Goal: Information Seeking & Learning: Find specific fact

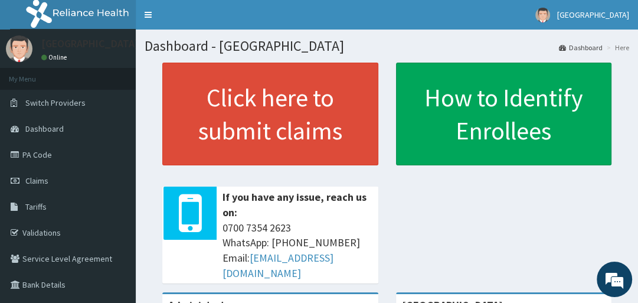
click at [44, 206] on span "Tariffs" at bounding box center [35, 206] width 21 height 11
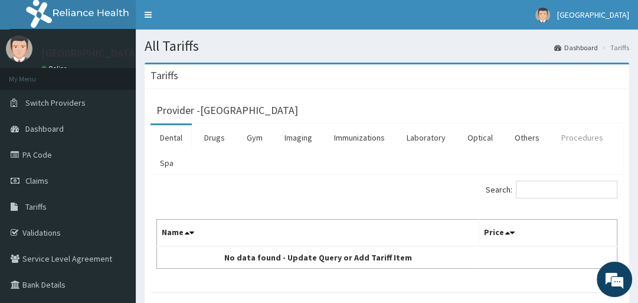
click at [587, 137] on link "Procedures" at bounding box center [582, 137] width 61 height 25
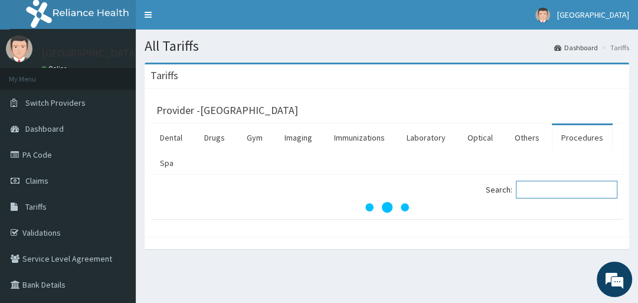
click at [571, 190] on input "Search:" at bounding box center [567, 190] width 102 height 18
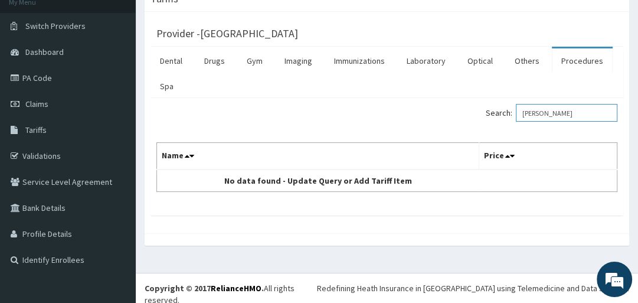
scroll to position [70, 0]
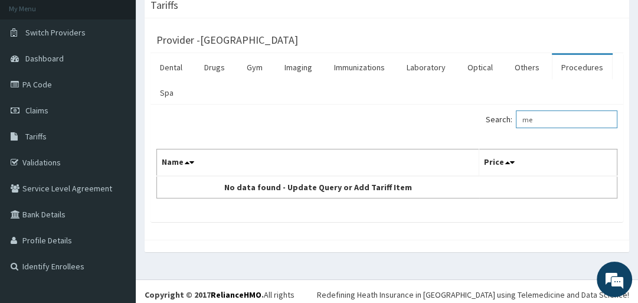
type input "m"
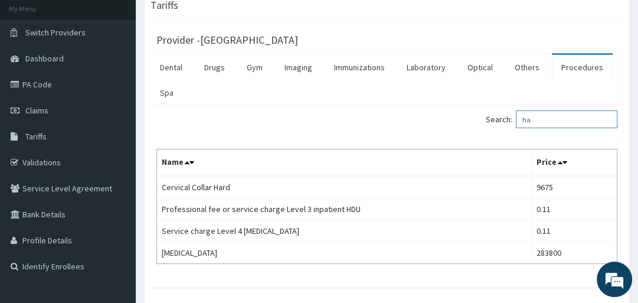
type input "h"
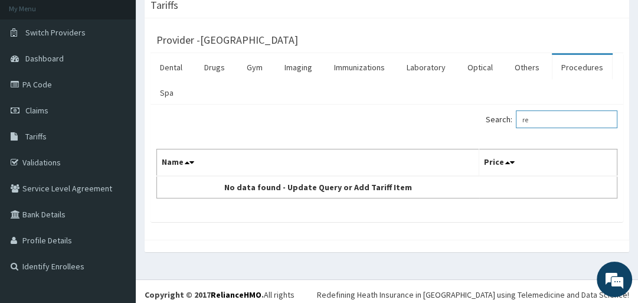
type input "r"
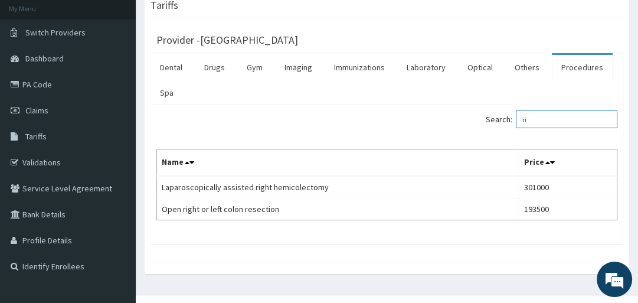
type input "r"
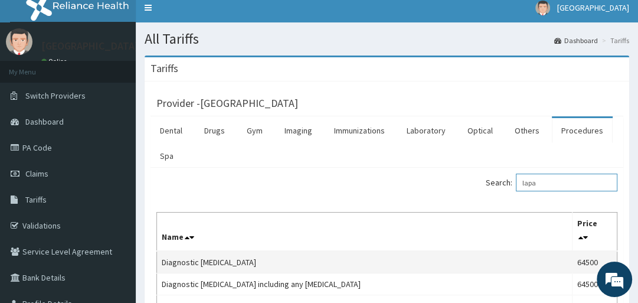
scroll to position [7, 0]
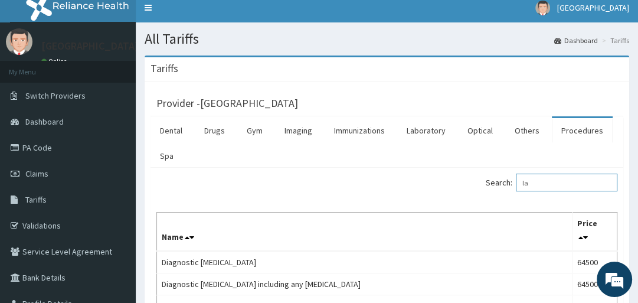
type input "l"
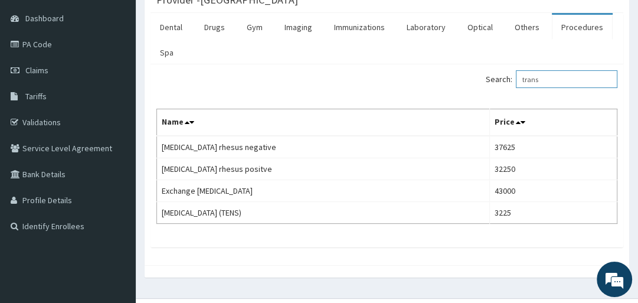
scroll to position [113, 0]
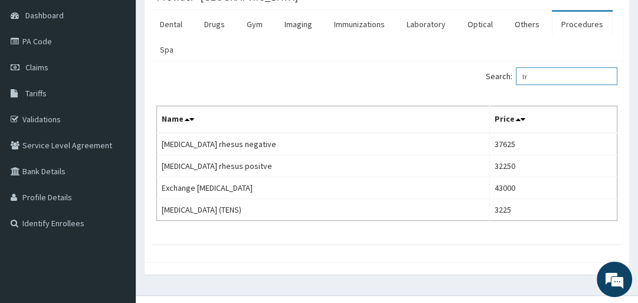
type input "t"
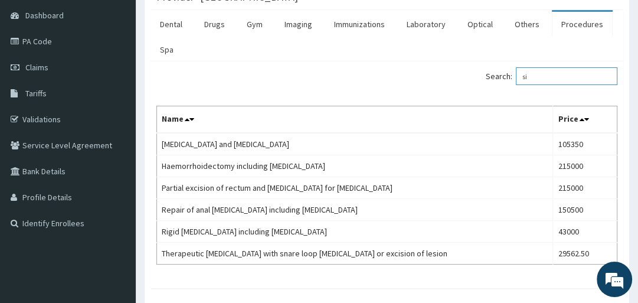
type input "s"
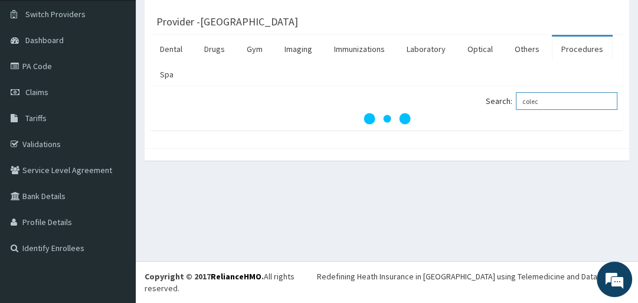
scroll to position [77, 0]
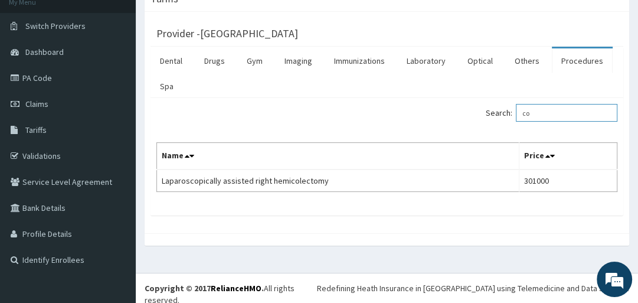
type input "c"
type input "o"
type input "c"
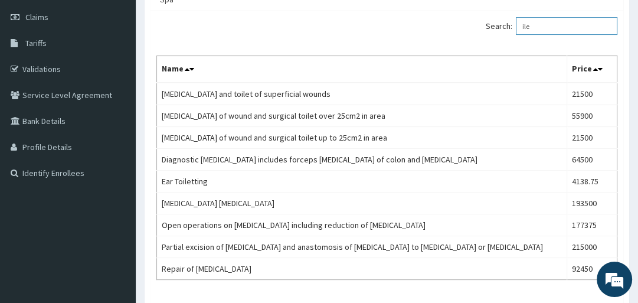
scroll to position [163, 0]
type input "i"
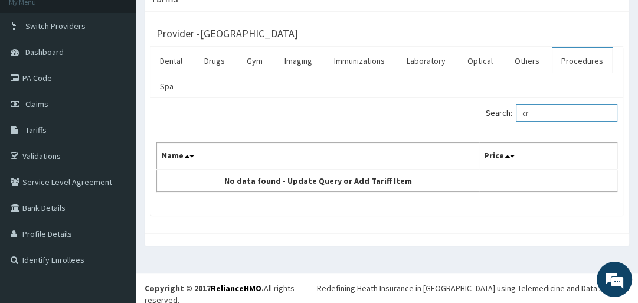
type input "c"
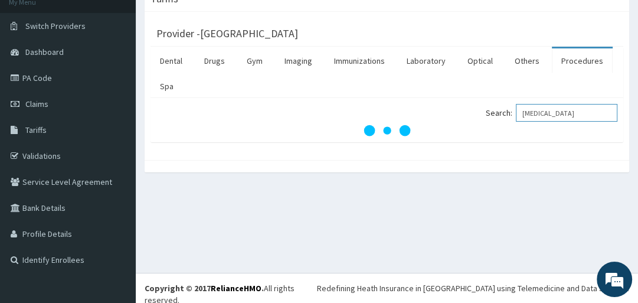
scroll to position [156, 0]
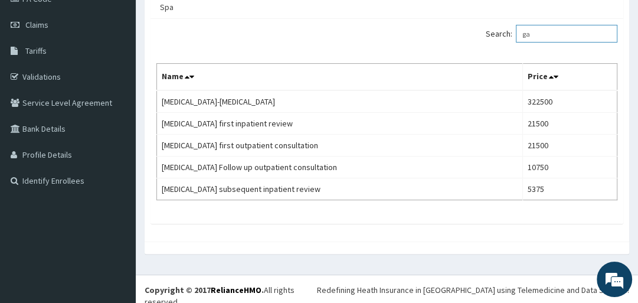
type input "g"
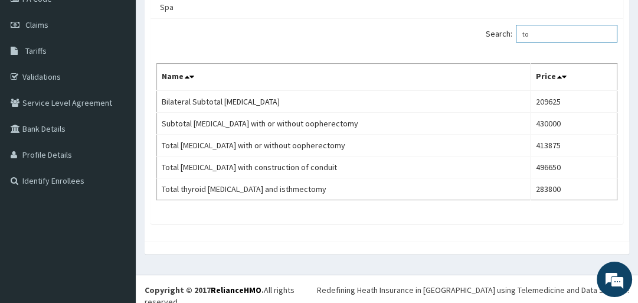
type input "t"
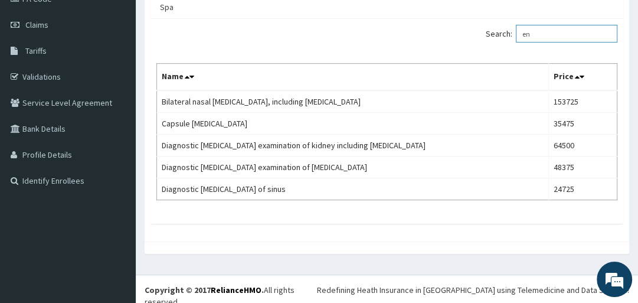
type input "e"
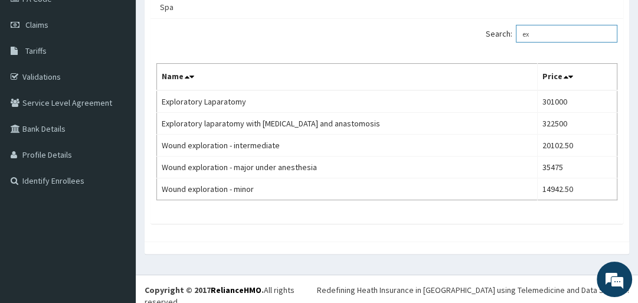
type input "e"
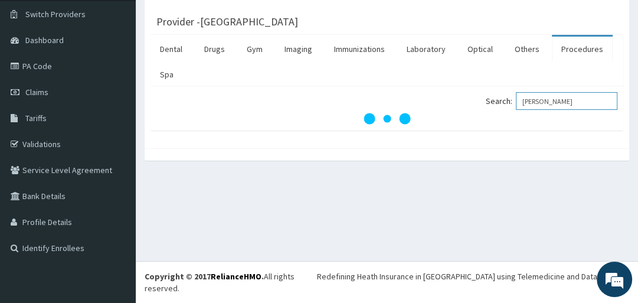
scroll to position [77, 0]
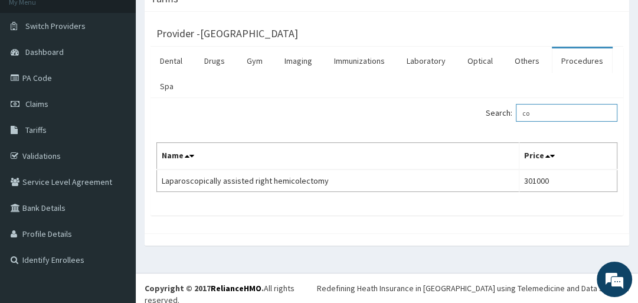
type input "c"
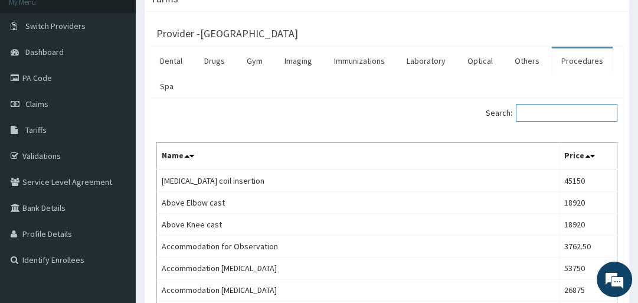
scroll to position [163, 0]
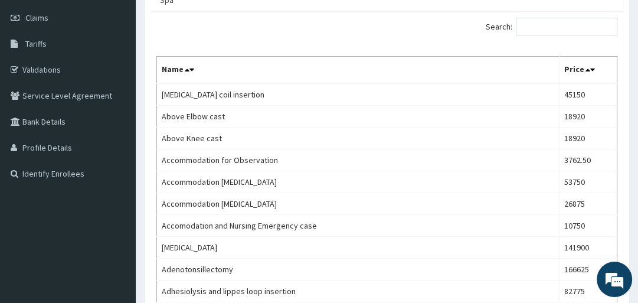
click at [378, 31] on div "Search:" at bounding box center [387, 28] width 479 height 21
click at [530, 25] on input "Search:" at bounding box center [567, 27] width 102 height 18
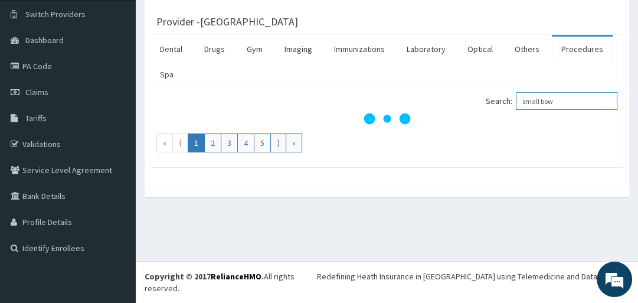
scroll to position [77, 0]
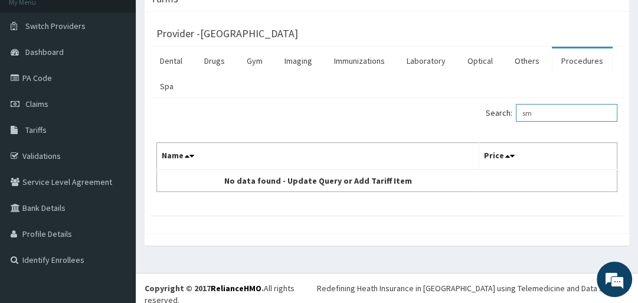
type input "s"
type input "h"
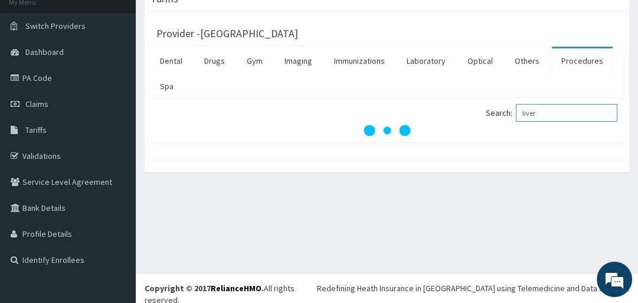
scroll to position [163, 0]
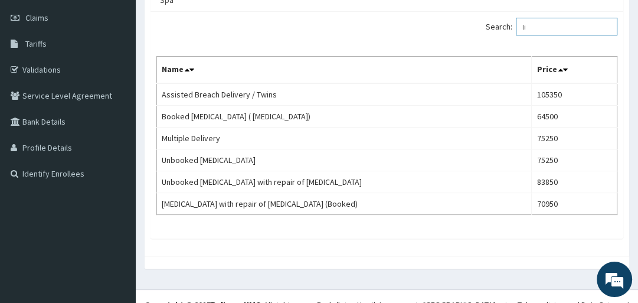
type input "l"
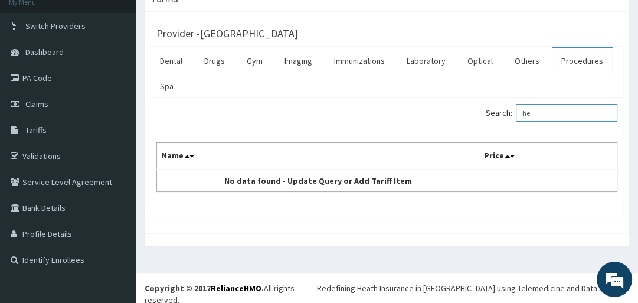
type input "h"
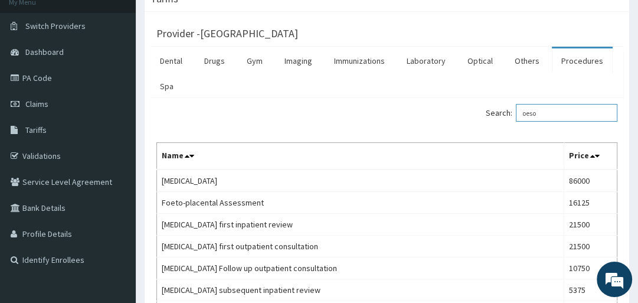
scroll to position [163, 0]
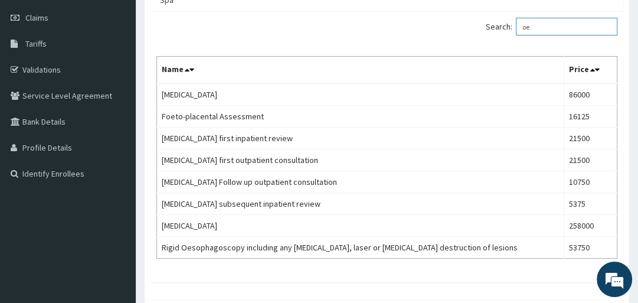
type input "o"
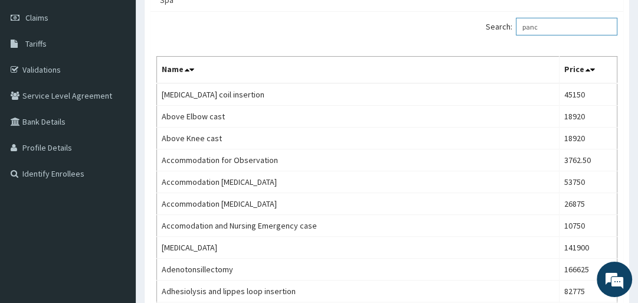
scroll to position [77, 0]
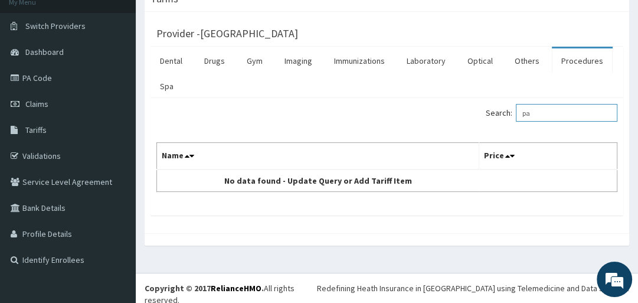
type input "p"
type input "w"
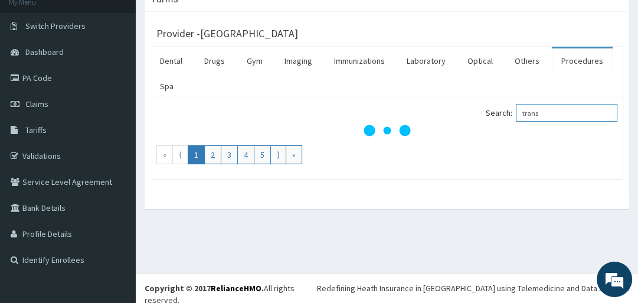
scroll to position [134, 0]
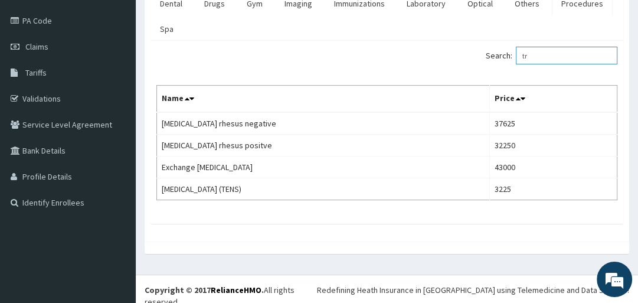
type input "t"
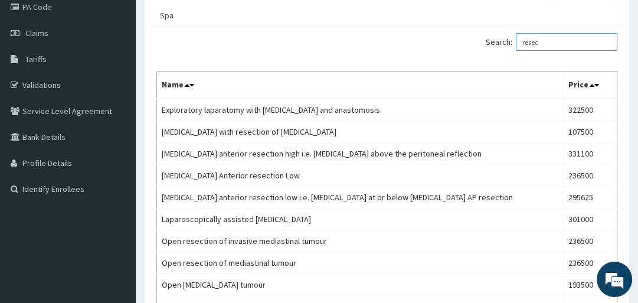
scroll to position [146, 0]
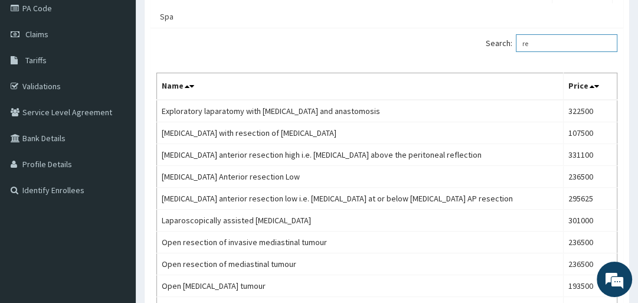
type input "r"
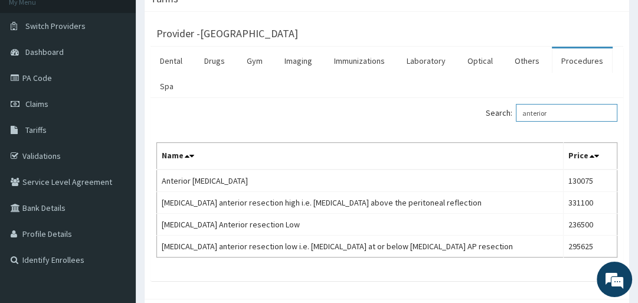
scroll to position [134, 0]
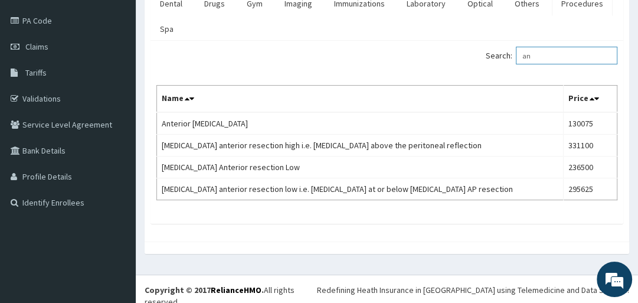
type input "a"
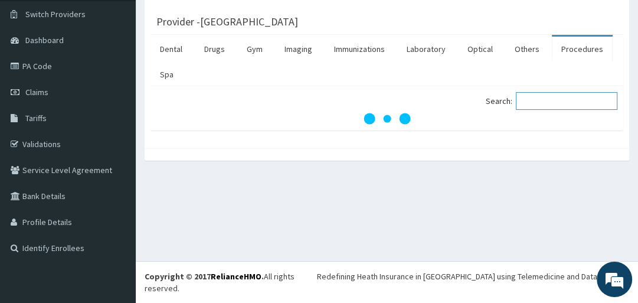
scroll to position [77, 0]
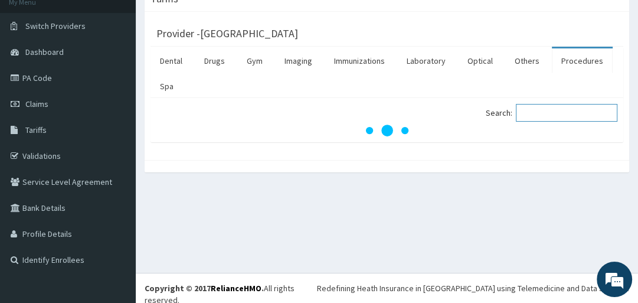
type input "["
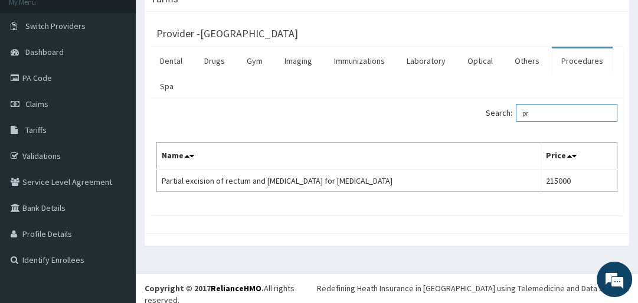
type input "p"
type input "s"
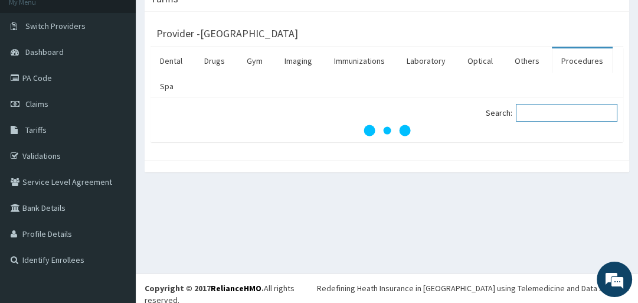
type input "a"
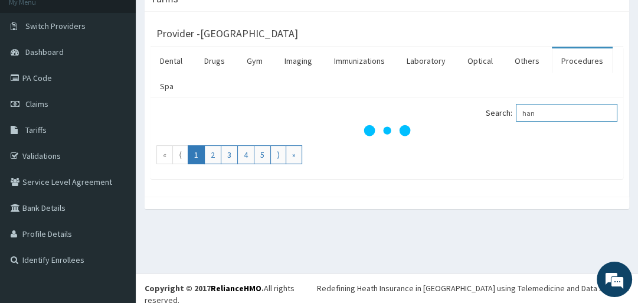
scroll to position [146, 0]
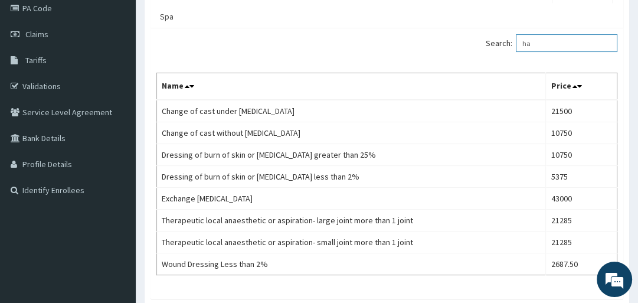
type input "h"
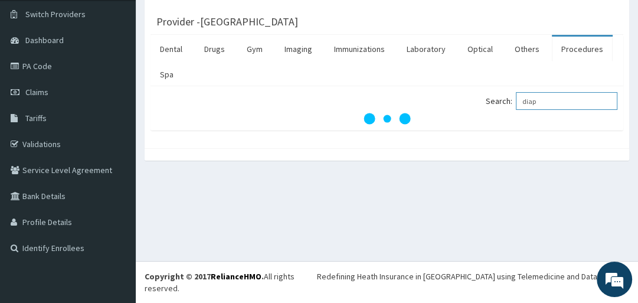
scroll to position [77, 0]
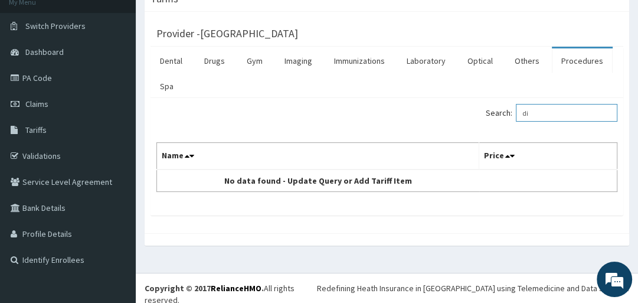
type input "d"
type input "s"
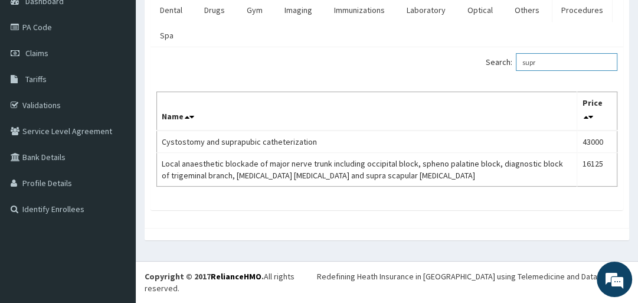
scroll to position [114, 0]
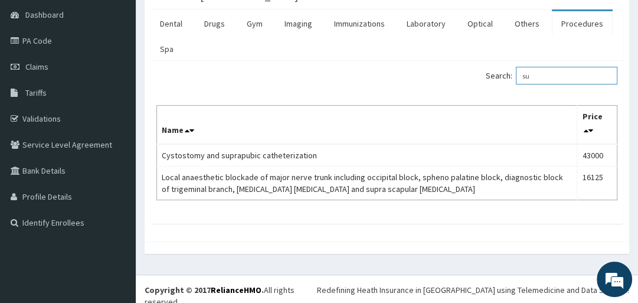
type input "s"
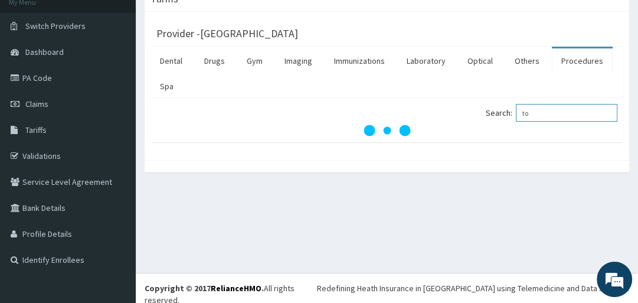
type input "t"
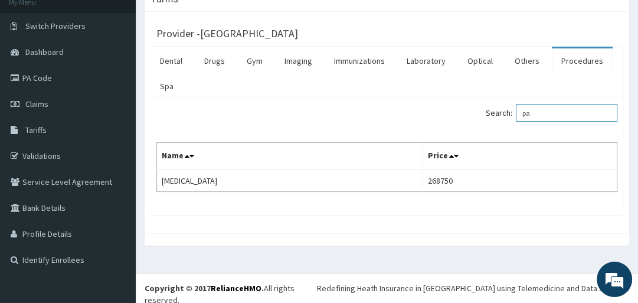
type input "p"
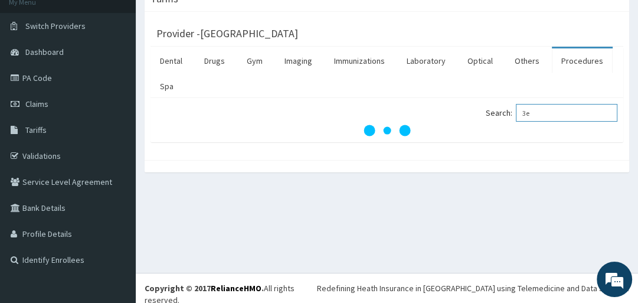
type input "3"
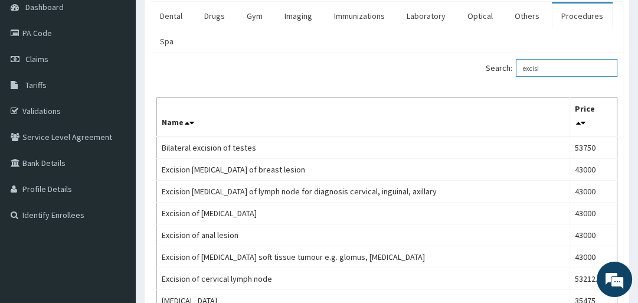
scroll to position [88, 0]
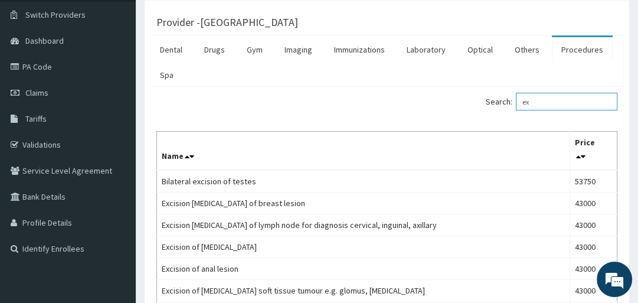
type input "e"
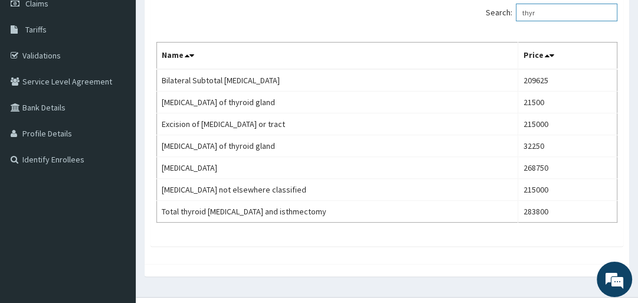
scroll to position [176, 0]
type input "t"
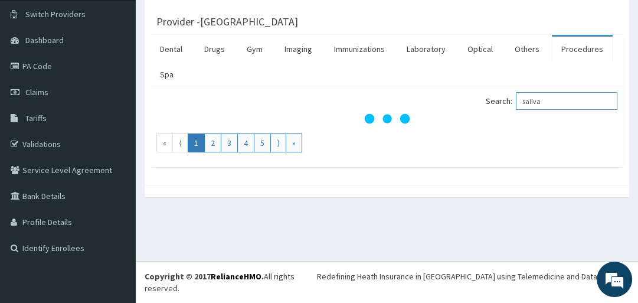
scroll to position [77, 0]
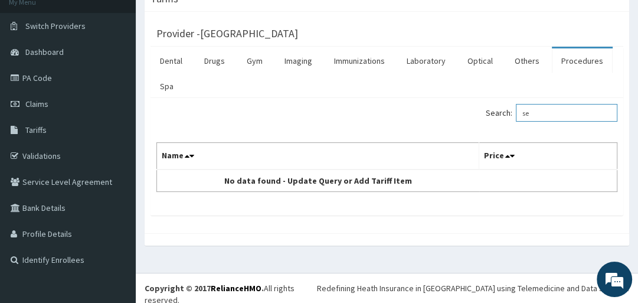
type input "s"
type input "a"
type input "p"
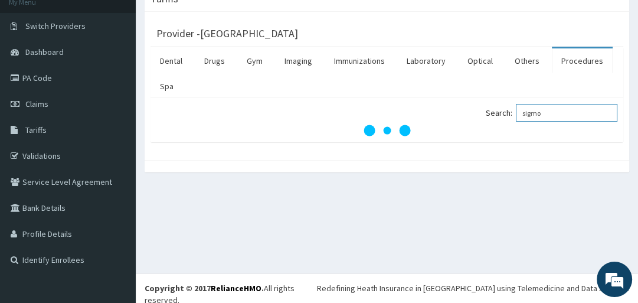
scroll to position [176, 0]
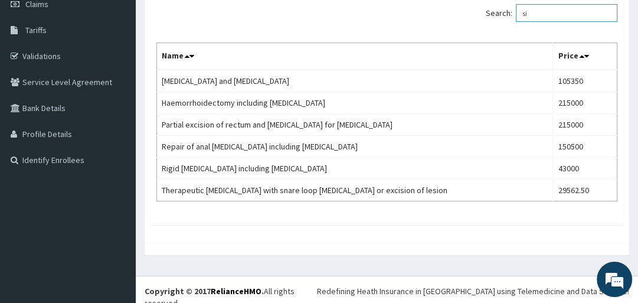
type input "s"
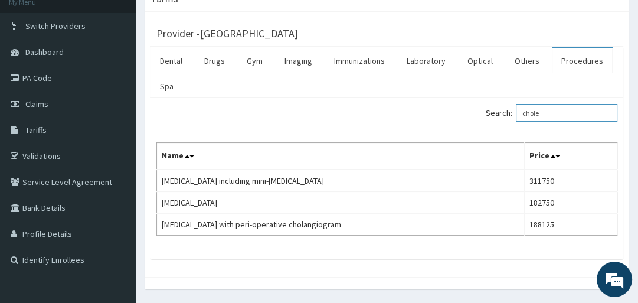
scroll to position [112, 0]
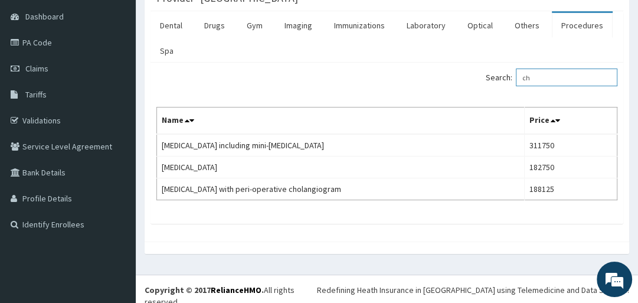
type input "c"
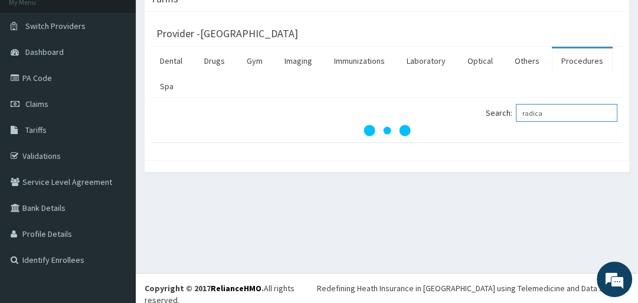
scroll to position [156, 0]
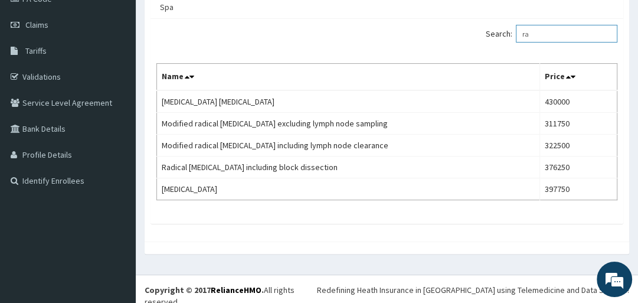
type input "r"
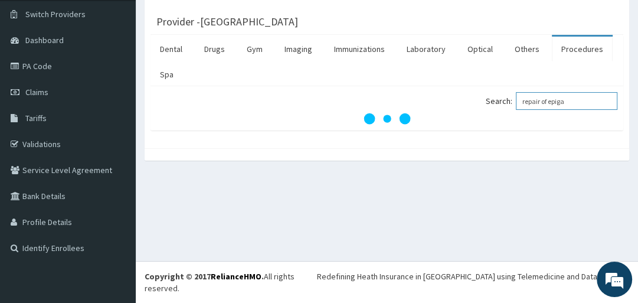
scroll to position [77, 0]
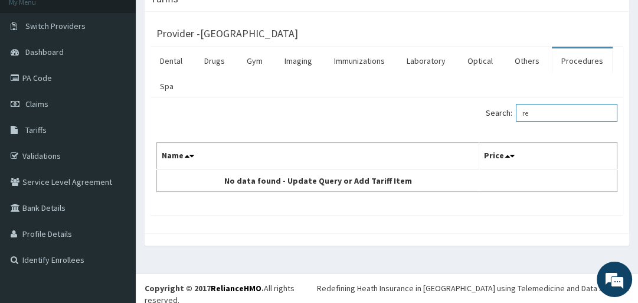
type input "r"
type input "p"
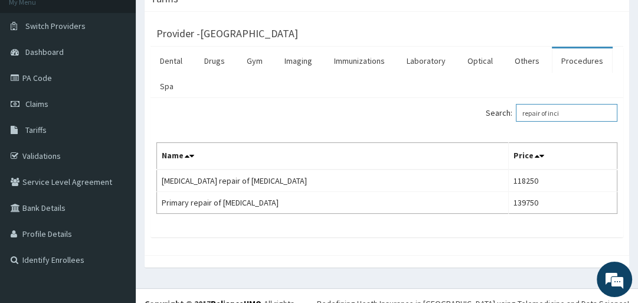
scroll to position [90, 0]
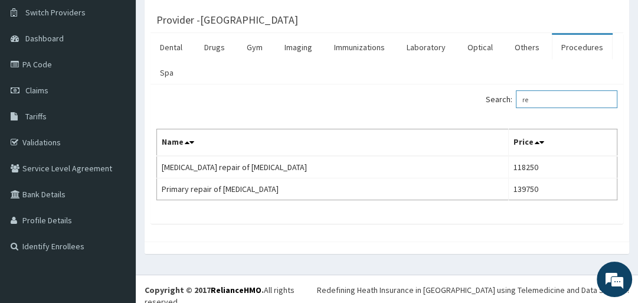
type input "r"
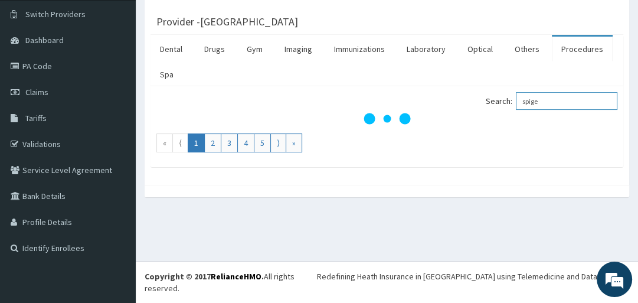
scroll to position [77, 0]
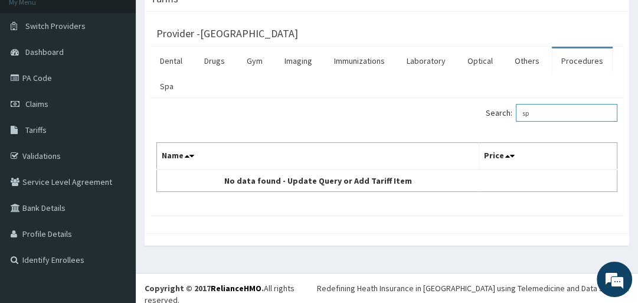
type input "s"
type input "r"
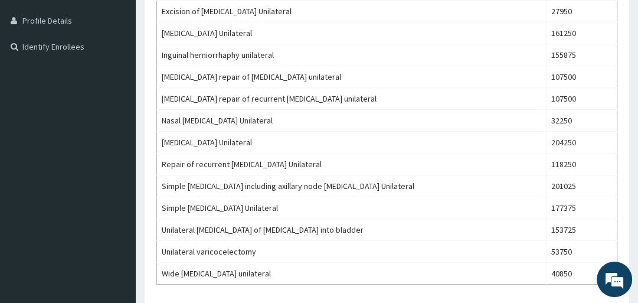
scroll to position [283, 0]
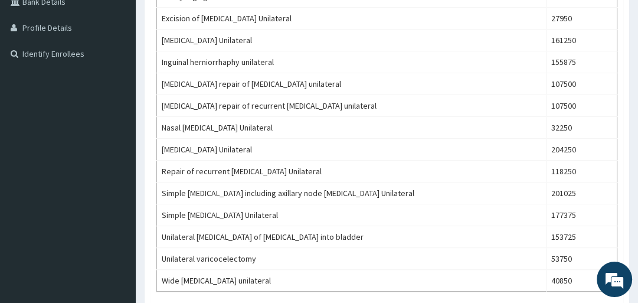
click at [533, 31] on tbody "Alveolar bone graft unilateral 86000 Ear Syringing Unilateral 5912.50 Excision …" at bounding box center [387, 127] width 460 height 328
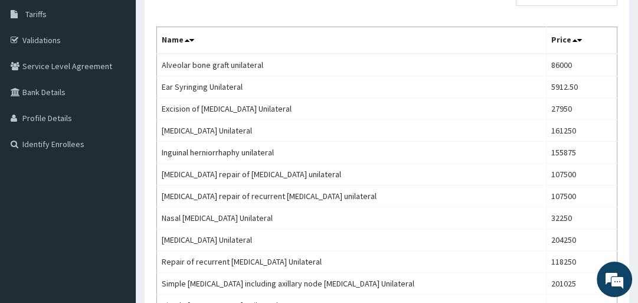
scroll to position [182, 0]
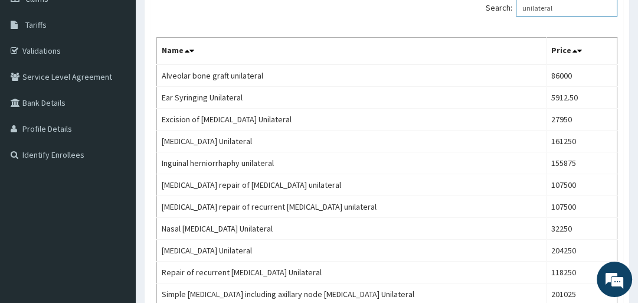
click at [561, 6] on input "unilateral" at bounding box center [567, 8] width 102 height 18
type input "u"
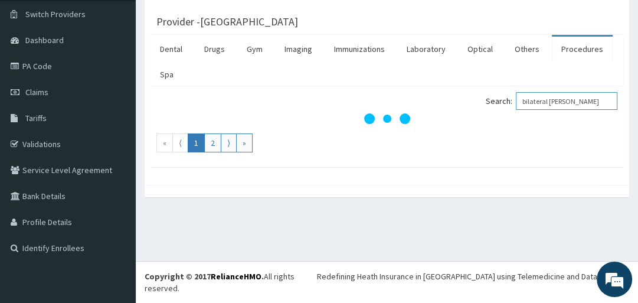
scroll to position [77, 0]
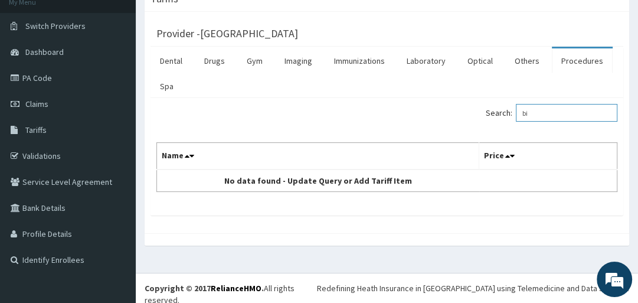
type input "b"
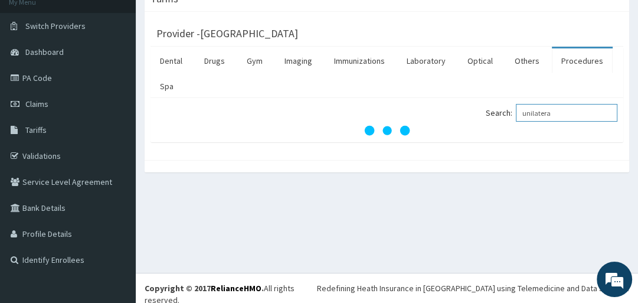
scroll to position [182, 0]
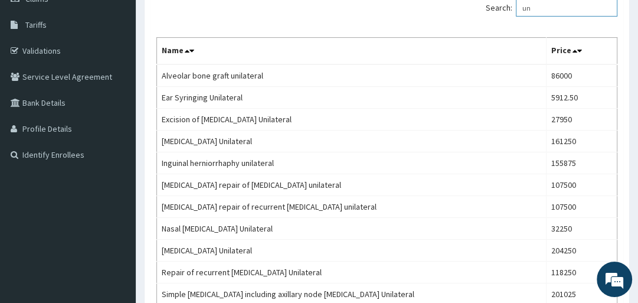
type input "u"
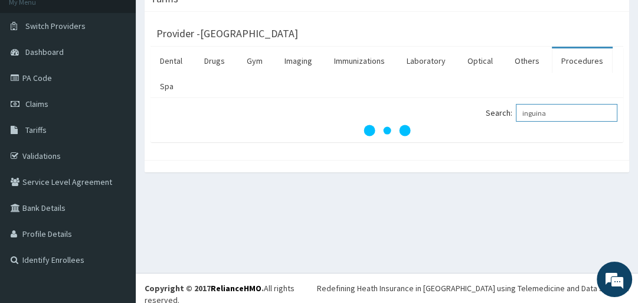
type input "inguinal"
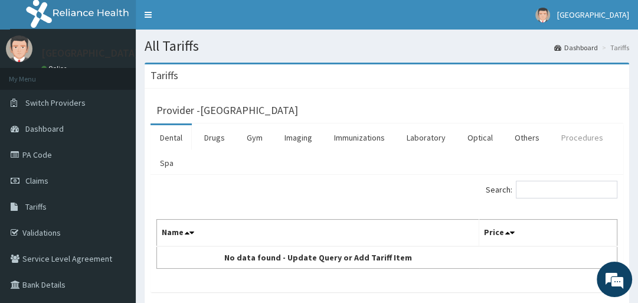
click at [564, 135] on link "Procedures" at bounding box center [582, 137] width 61 height 25
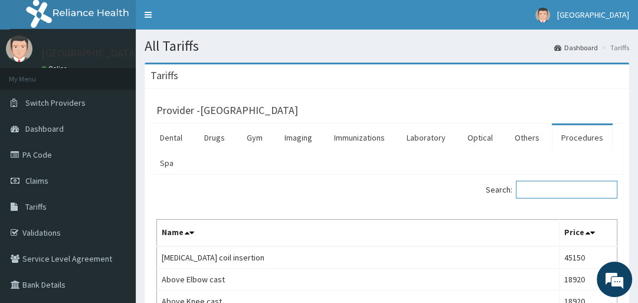
click at [553, 191] on input "Search:" at bounding box center [567, 190] width 102 height 18
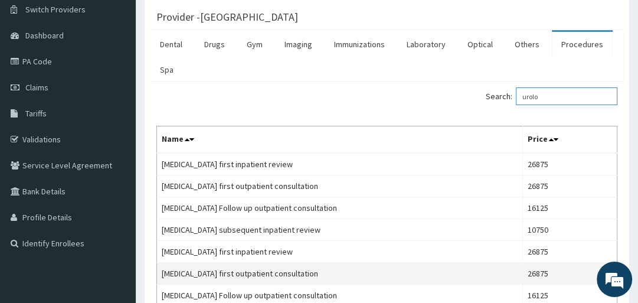
scroll to position [52, 0]
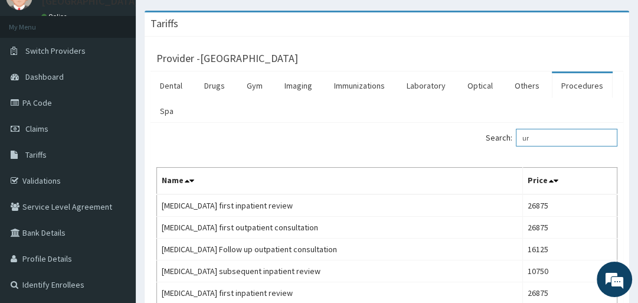
type input "u"
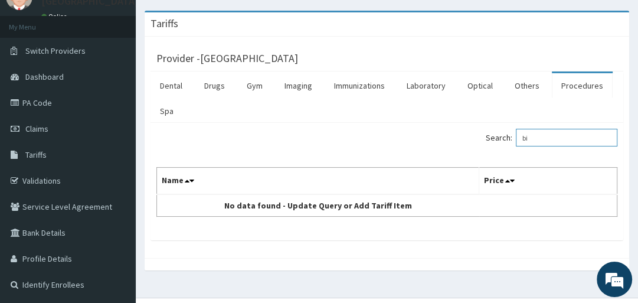
type input "b"
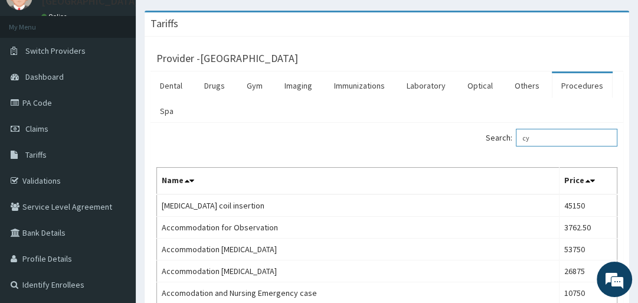
type input "c"
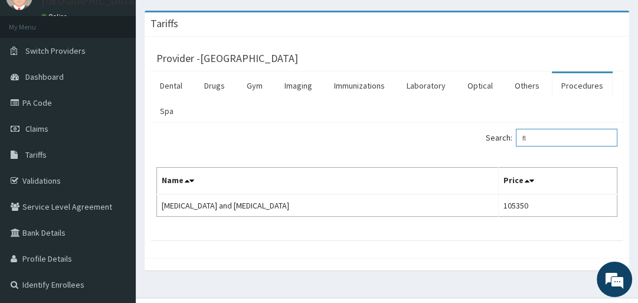
type input "f"
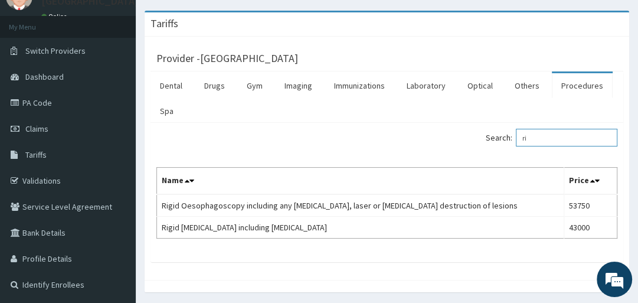
type input "r"
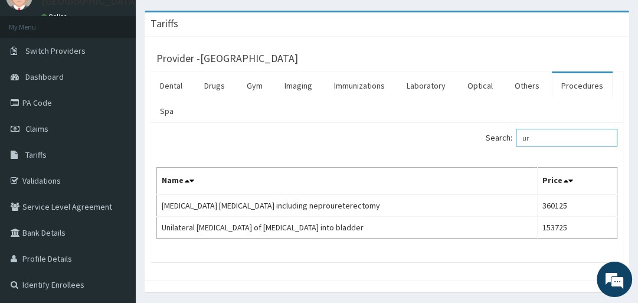
type input "u"
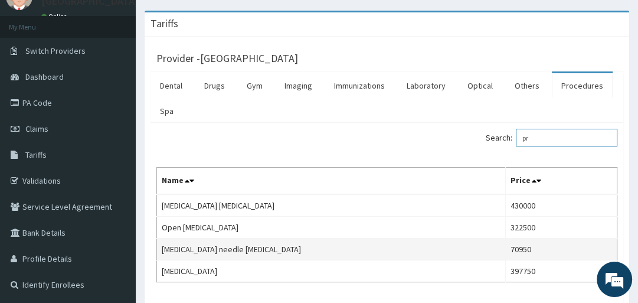
type input "p"
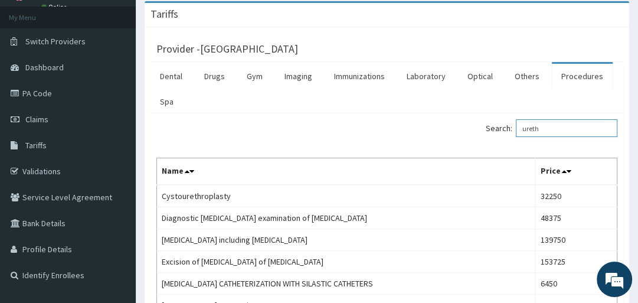
scroll to position [58, 0]
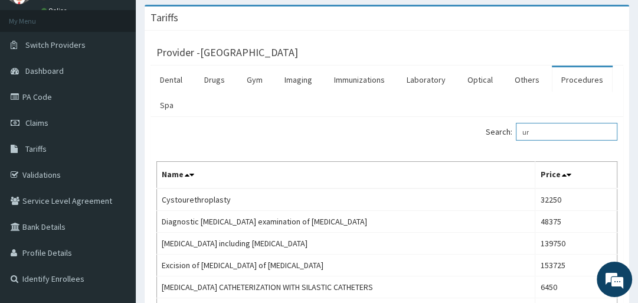
type input "u"
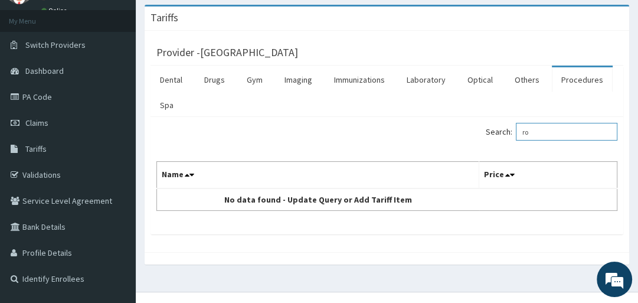
type input "r"
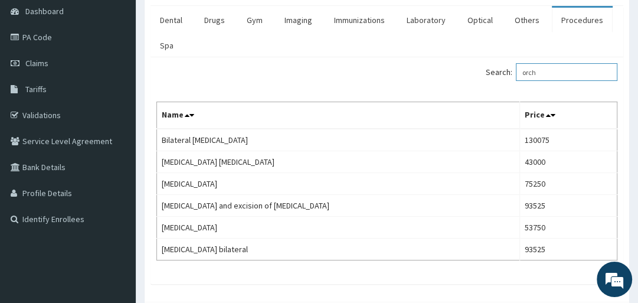
scroll to position [118, 0]
type input "o"
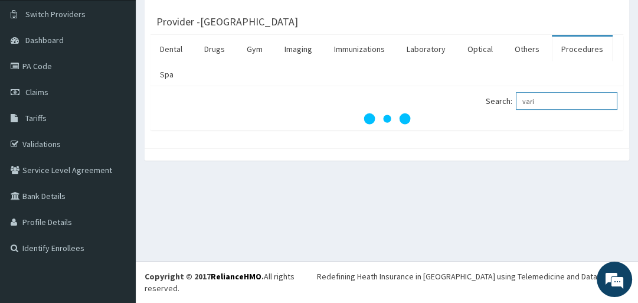
scroll to position [77, 0]
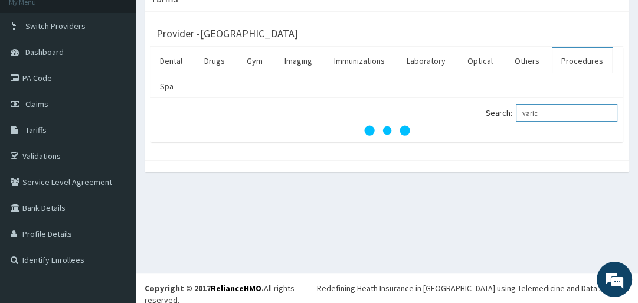
type input "varico"
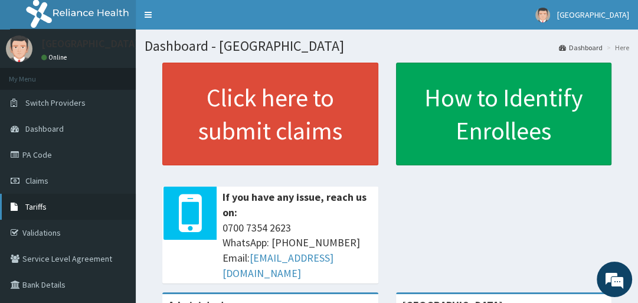
click at [41, 201] on link "Tariffs" at bounding box center [68, 207] width 136 height 26
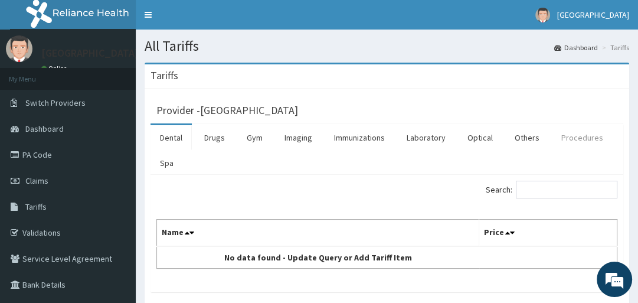
click at [562, 137] on link "Procedures" at bounding box center [582, 137] width 61 height 25
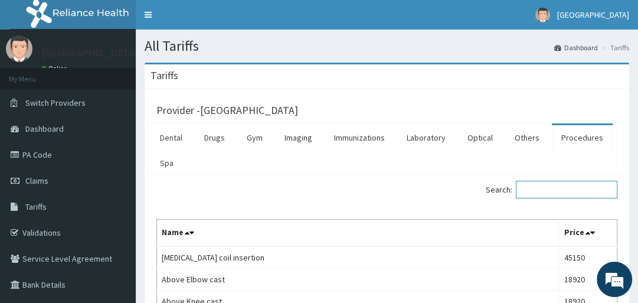
click at [589, 187] on input "Search:" at bounding box center [567, 190] width 102 height 18
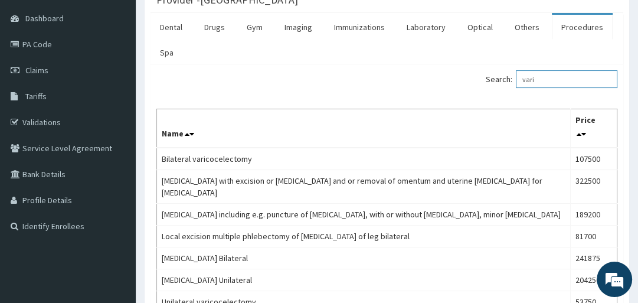
scroll to position [109, 0]
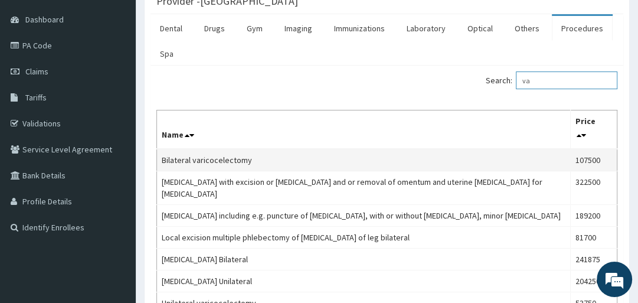
type input "v"
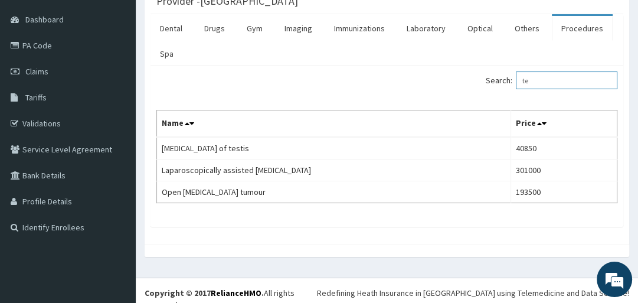
type input "t"
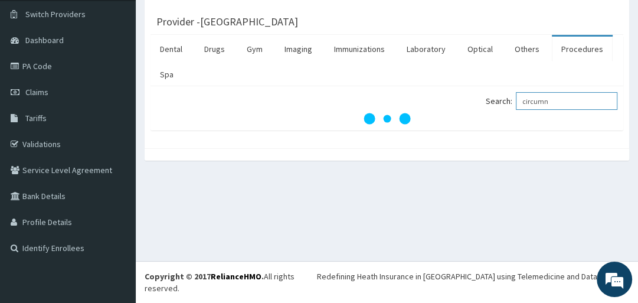
scroll to position [77, 0]
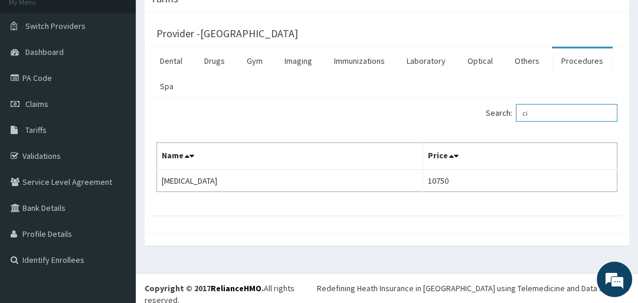
type input "c"
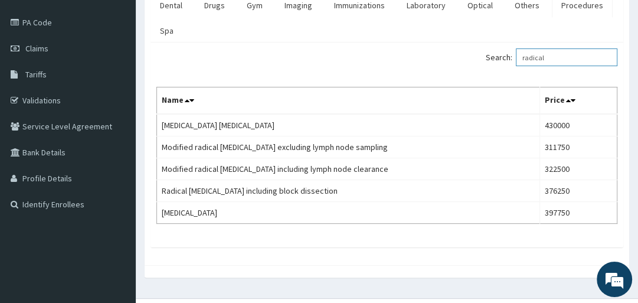
scroll to position [132, 0]
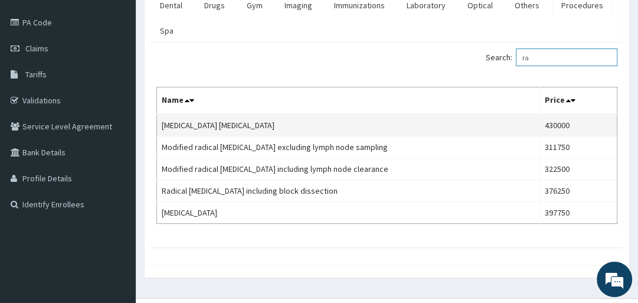
type input "r"
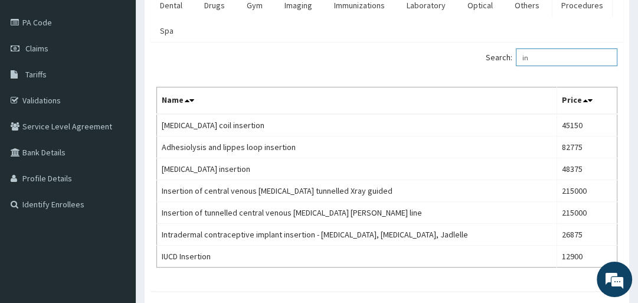
type input "i"
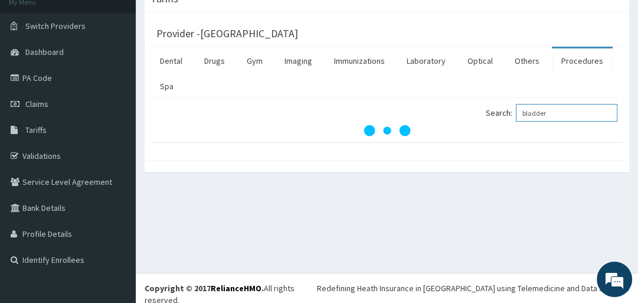
scroll to position [112, 0]
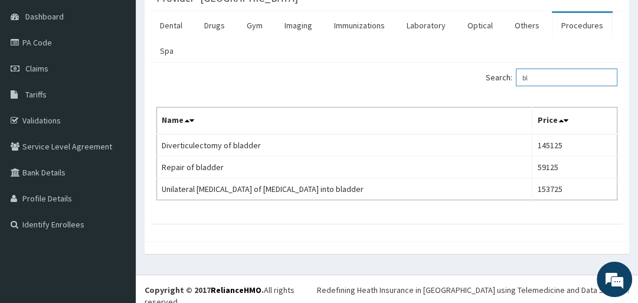
type input "b"
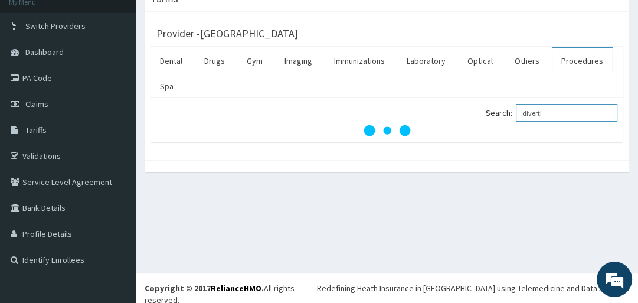
scroll to position [90, 0]
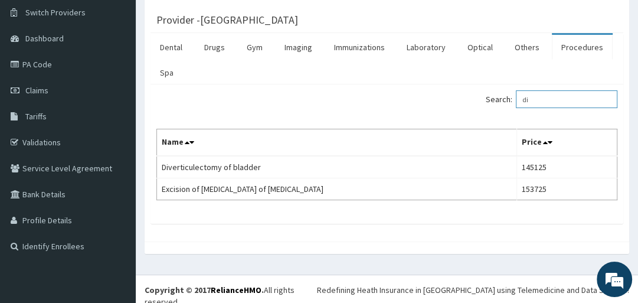
type input "d"
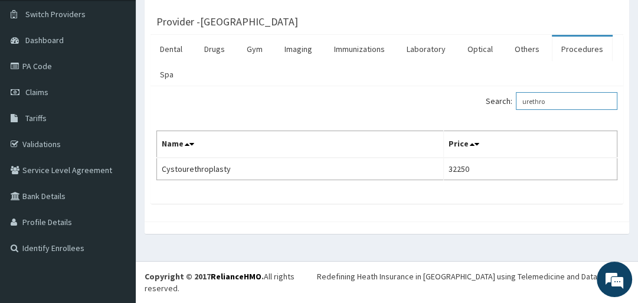
scroll to position [77, 0]
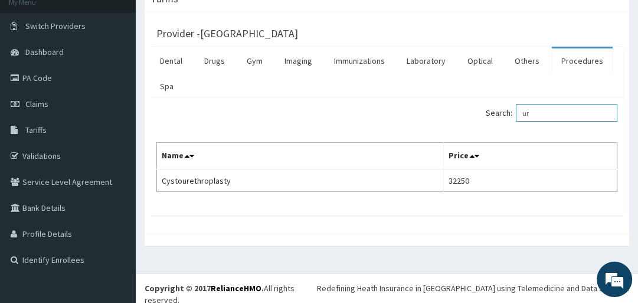
type input "u"
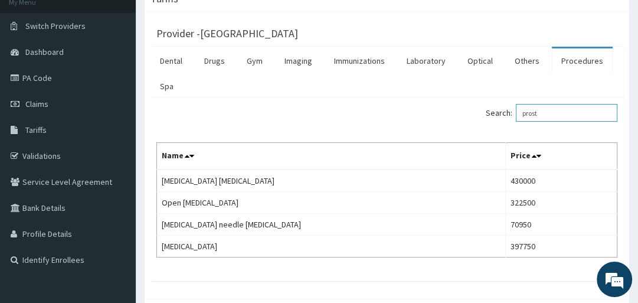
scroll to position [132, 0]
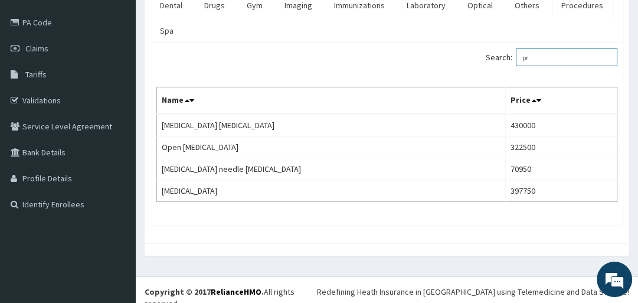
type input "p"
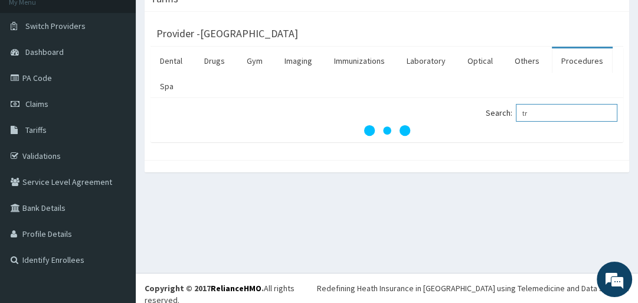
type input "t"
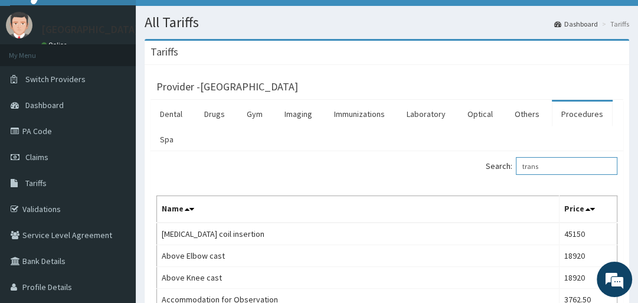
scroll to position [24, 0]
type input "t"
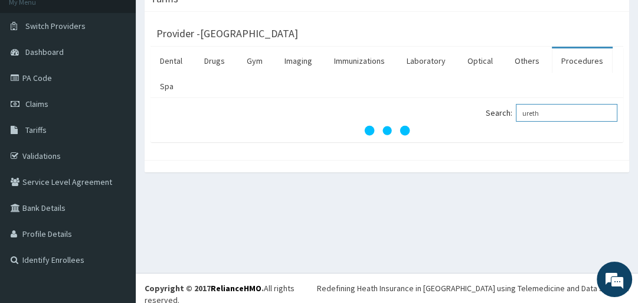
scroll to position [170, 0]
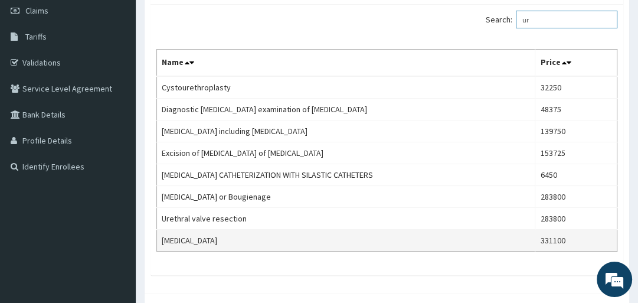
type input "u"
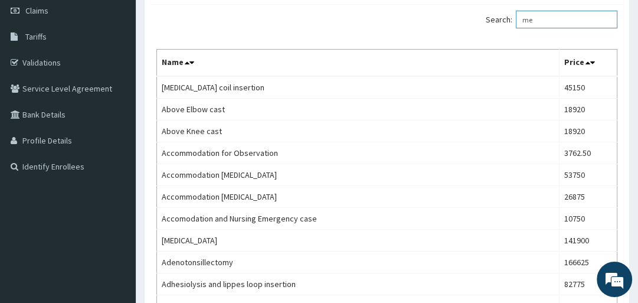
type input "m"
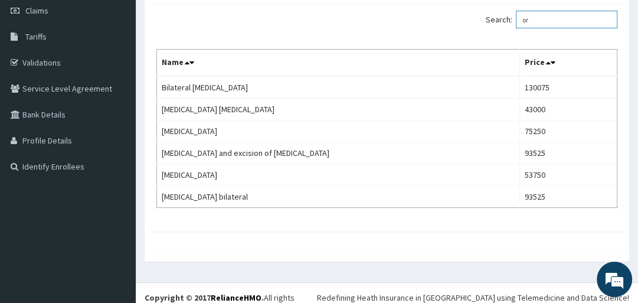
type input "o"
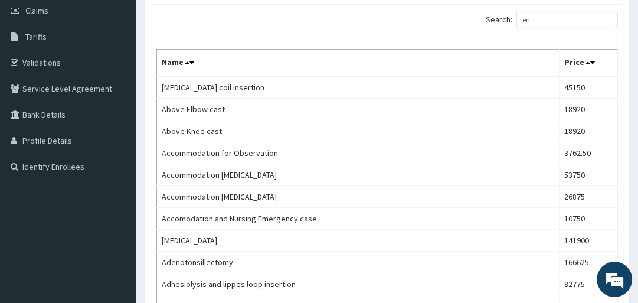
type input "e"
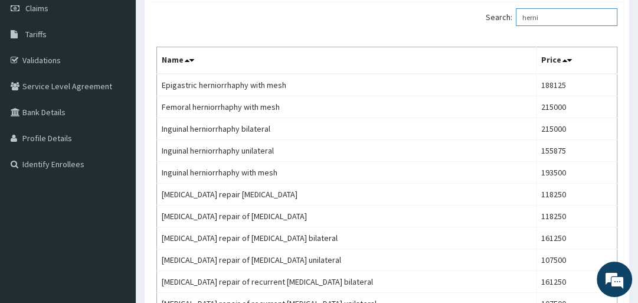
scroll to position [169, 0]
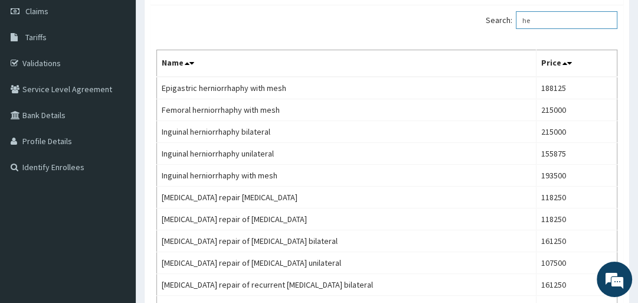
type input "h"
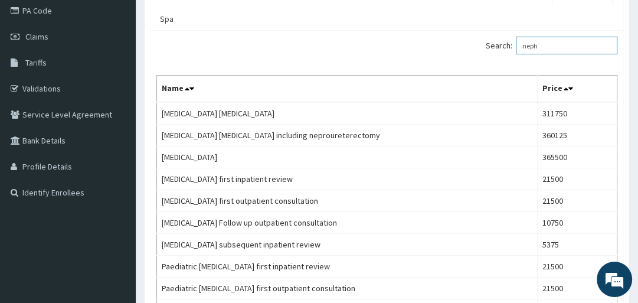
scroll to position [144, 0]
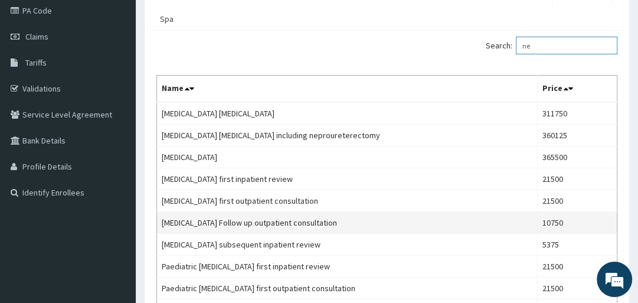
type input "n"
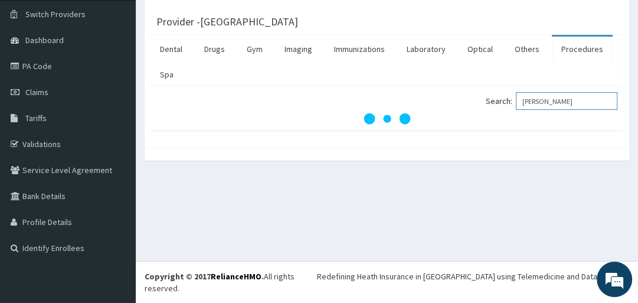
scroll to position [77, 0]
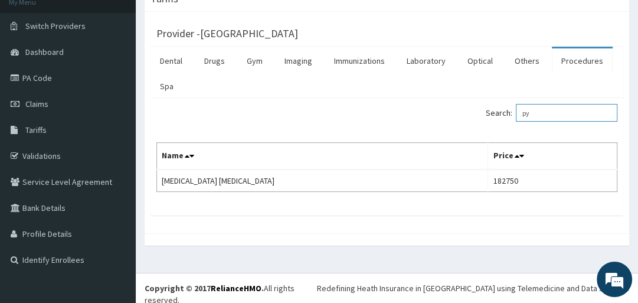
type input "p"
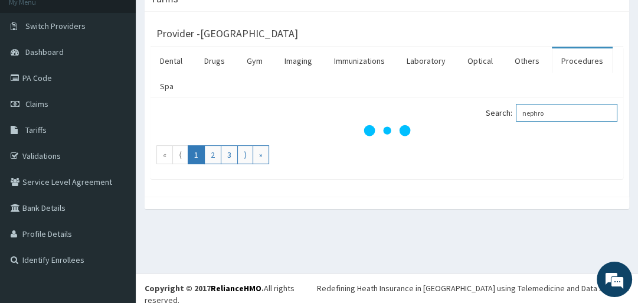
scroll to position [144, 0]
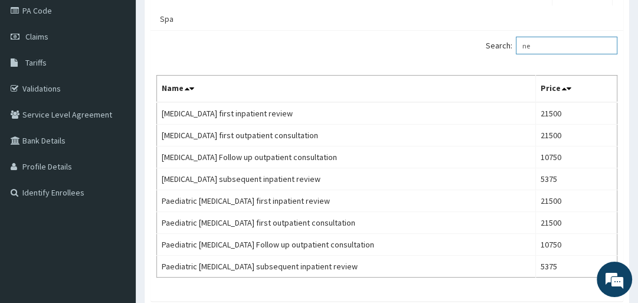
type input "n"
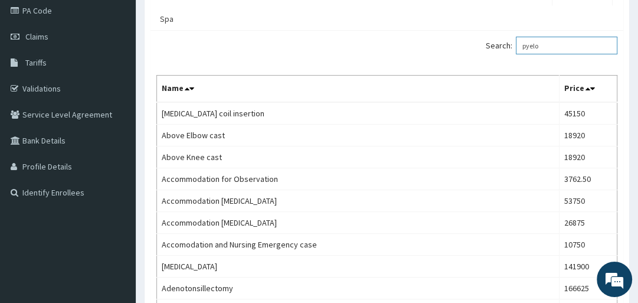
scroll to position [77, 0]
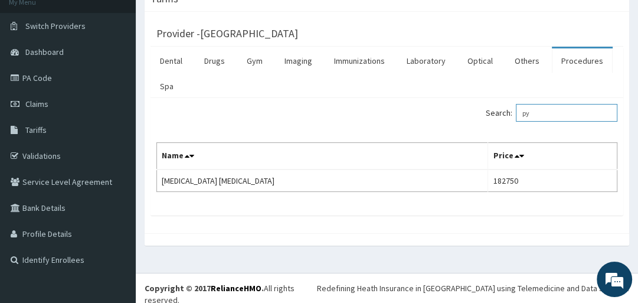
type input "p"
type input "h"
type input "e"
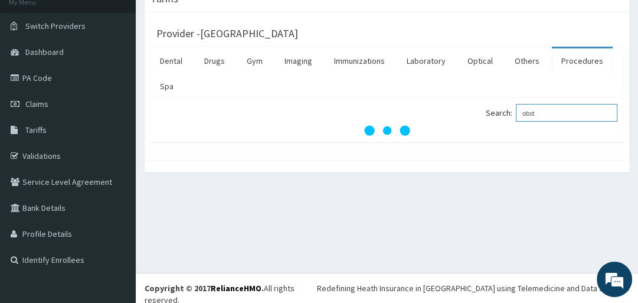
scroll to position [134, 0]
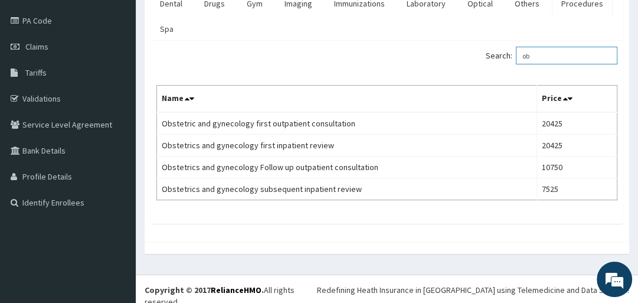
type input "o"
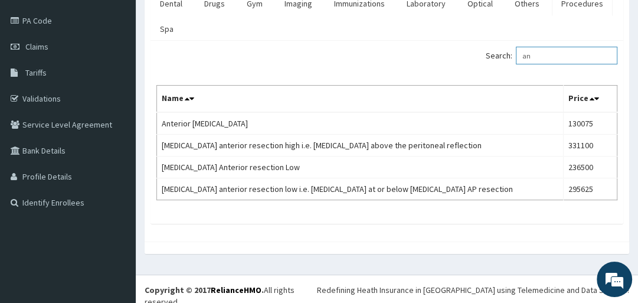
type input "a"
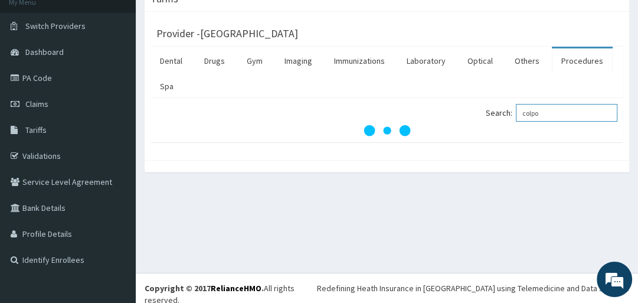
scroll to position [90, 0]
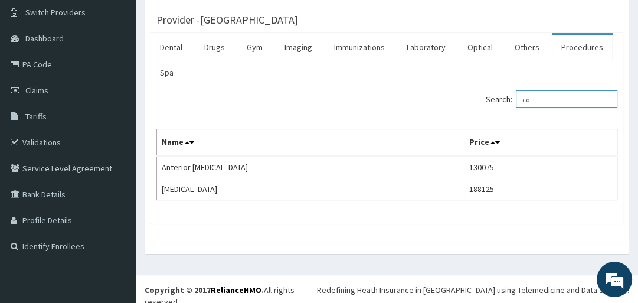
type input "c"
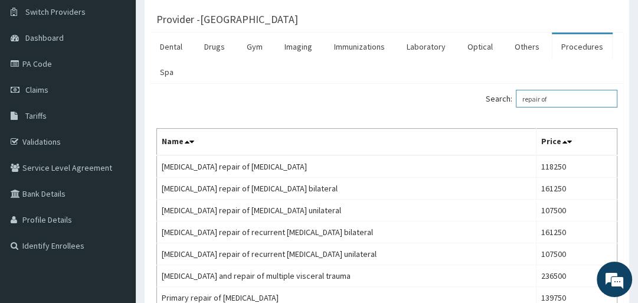
scroll to position [87, 0]
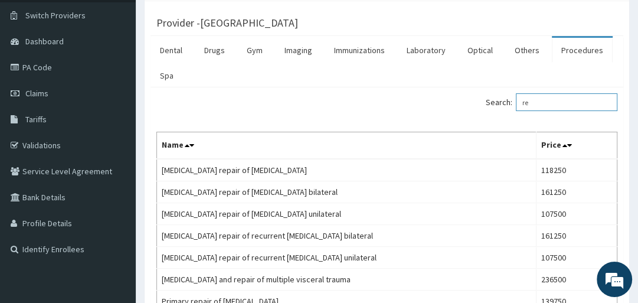
type input "r"
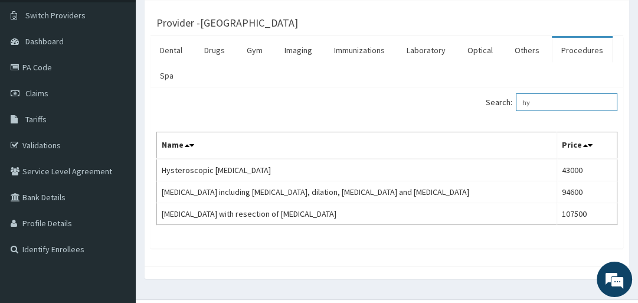
type input "h"
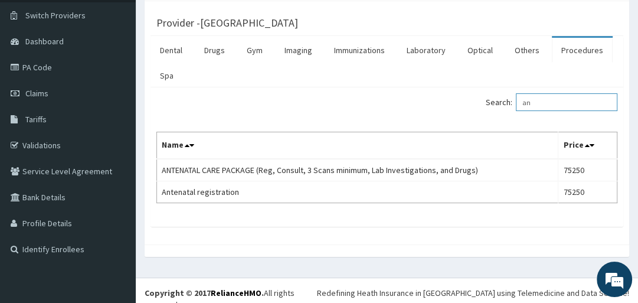
type input "a"
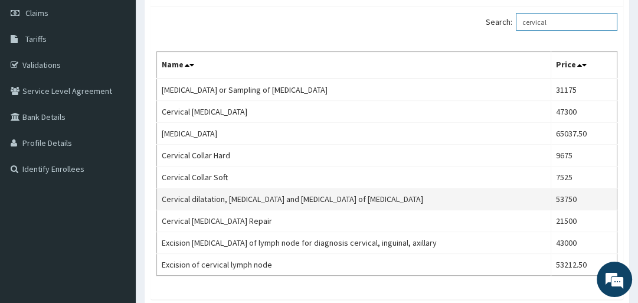
scroll to position [165, 0]
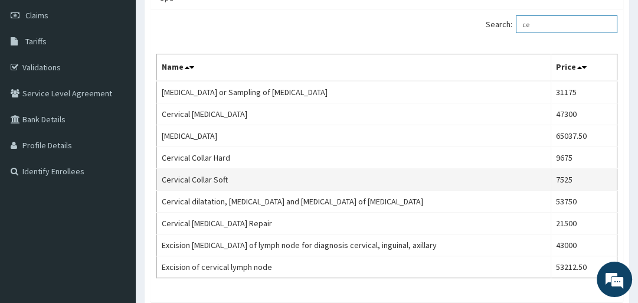
type input "c"
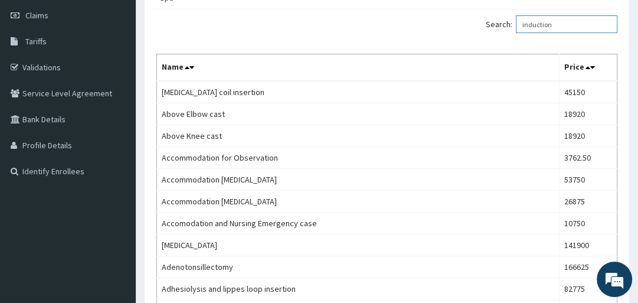
scroll to position [77, 0]
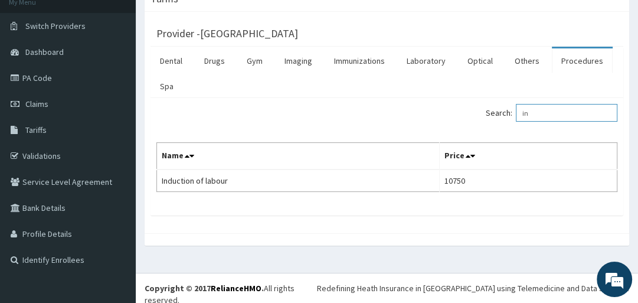
type input "i"
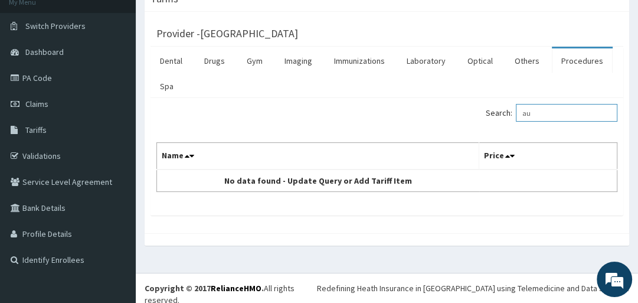
type input "a"
type input "n"
type input "t"
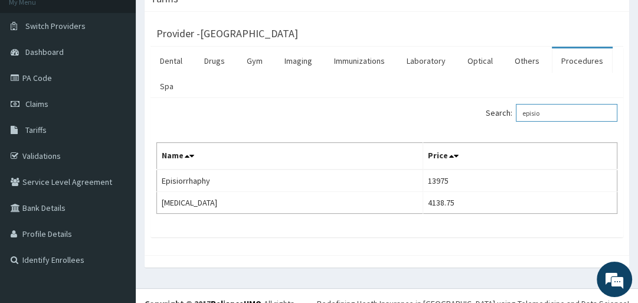
scroll to position [90, 0]
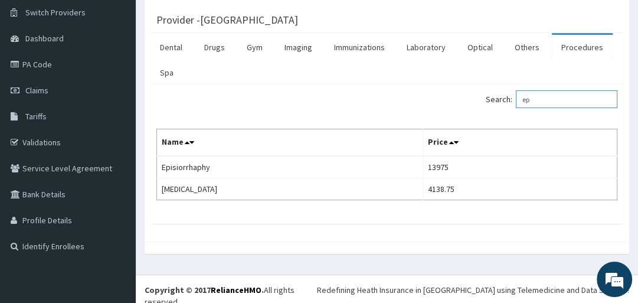
type input "e"
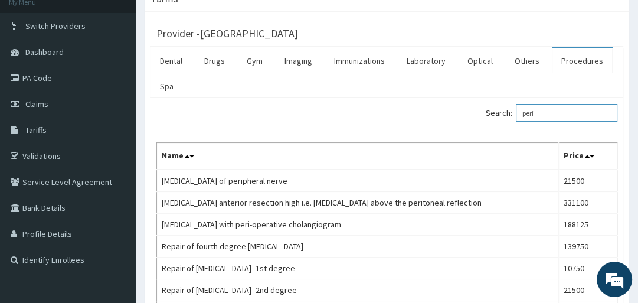
scroll to position [165, 0]
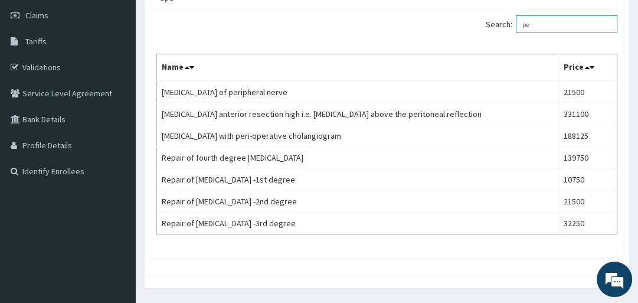
type input "p"
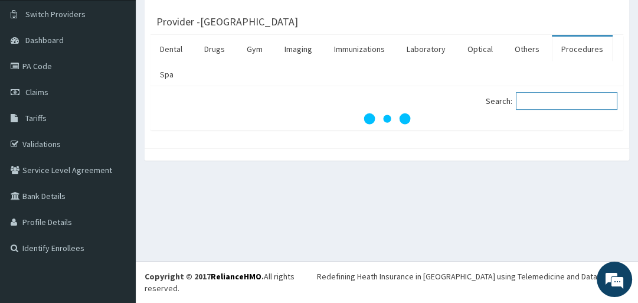
scroll to position [77, 0]
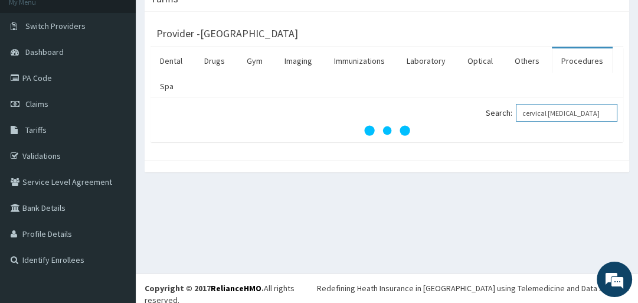
type input "cervical laceration"
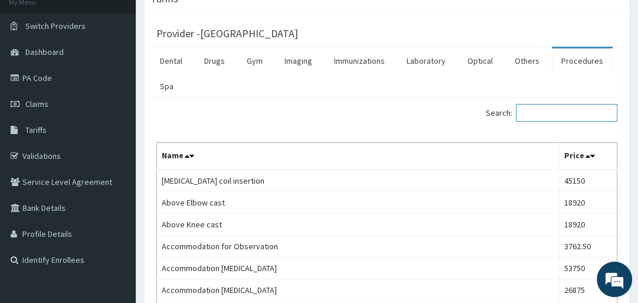
click at [551, 109] on input "Search:" at bounding box center [567, 113] width 102 height 18
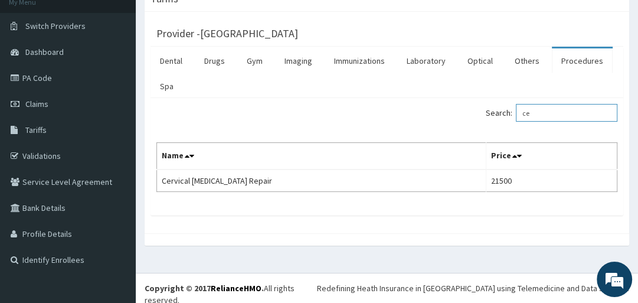
type input "c"
type input "m"
type input "b"
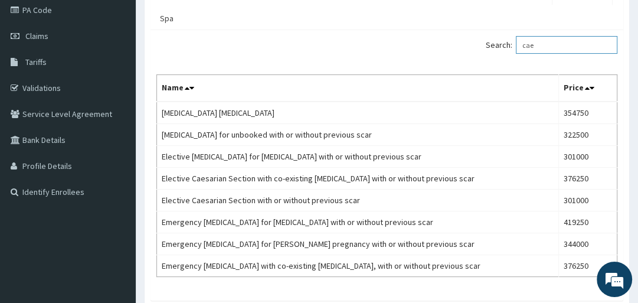
scroll to position [146, 0]
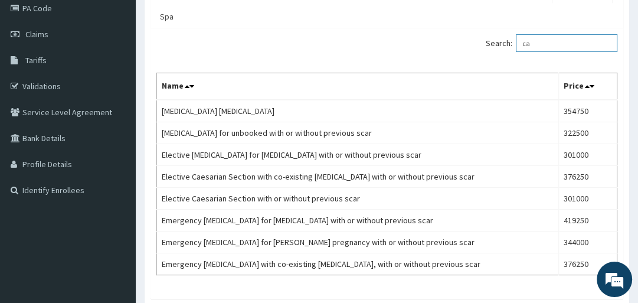
type input "c"
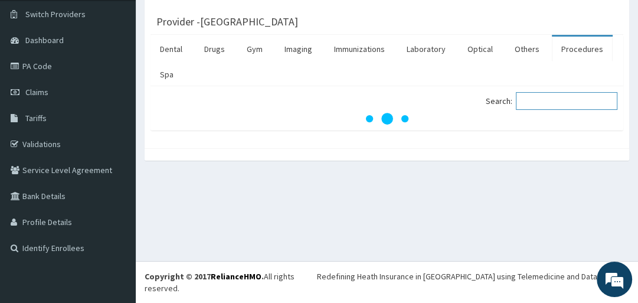
scroll to position [77, 0]
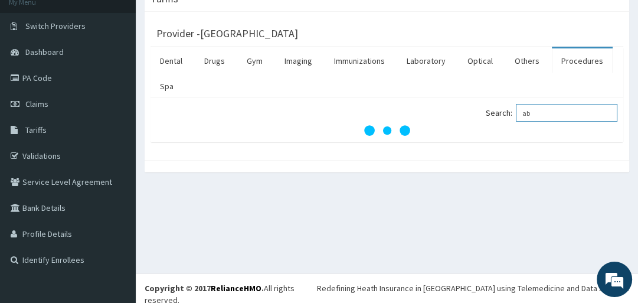
type input "abd"
